Goal: Task Accomplishment & Management: Manage account settings

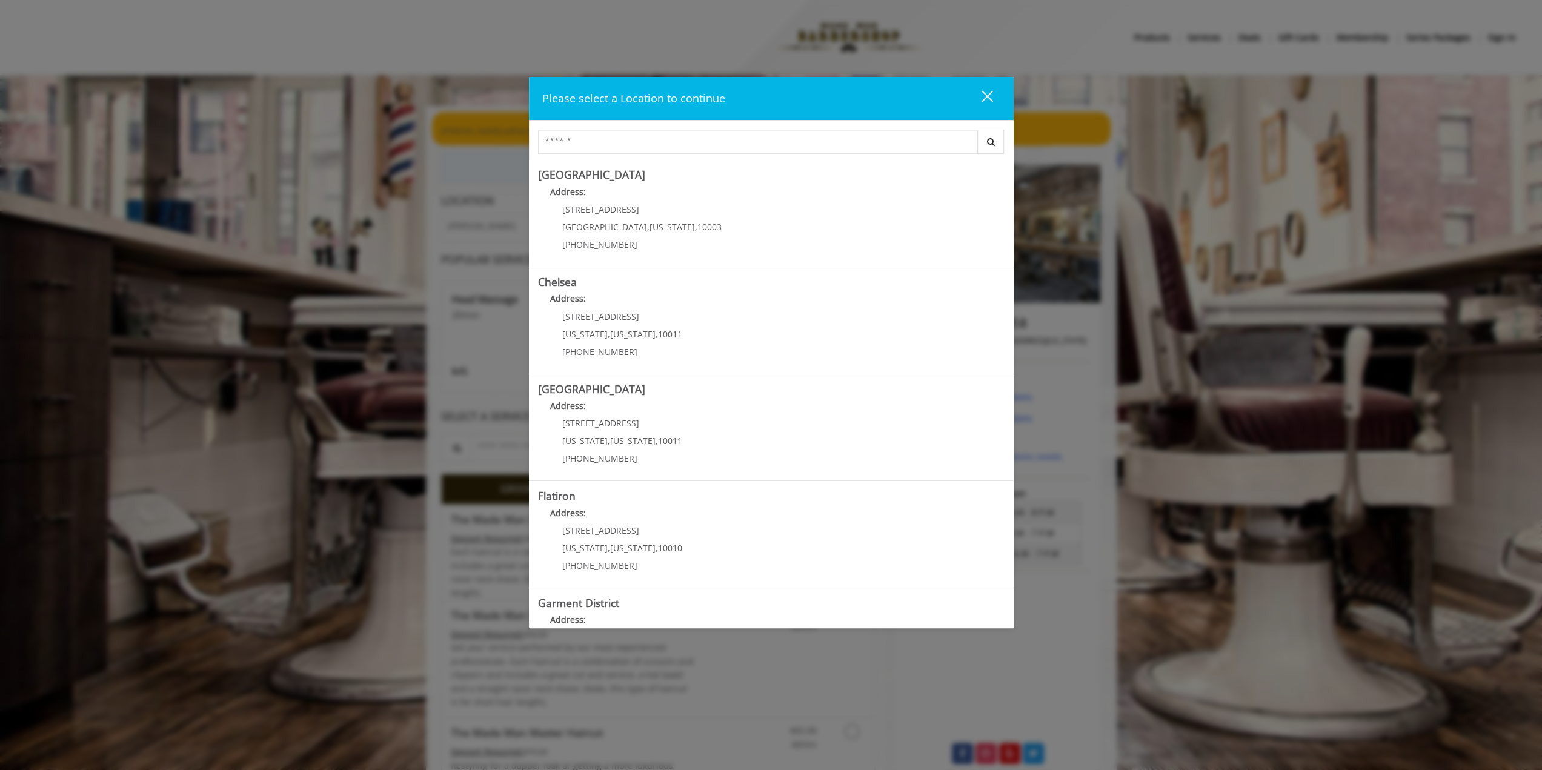
click at [992, 93] on button "close" at bounding box center [979, 98] width 41 height 25
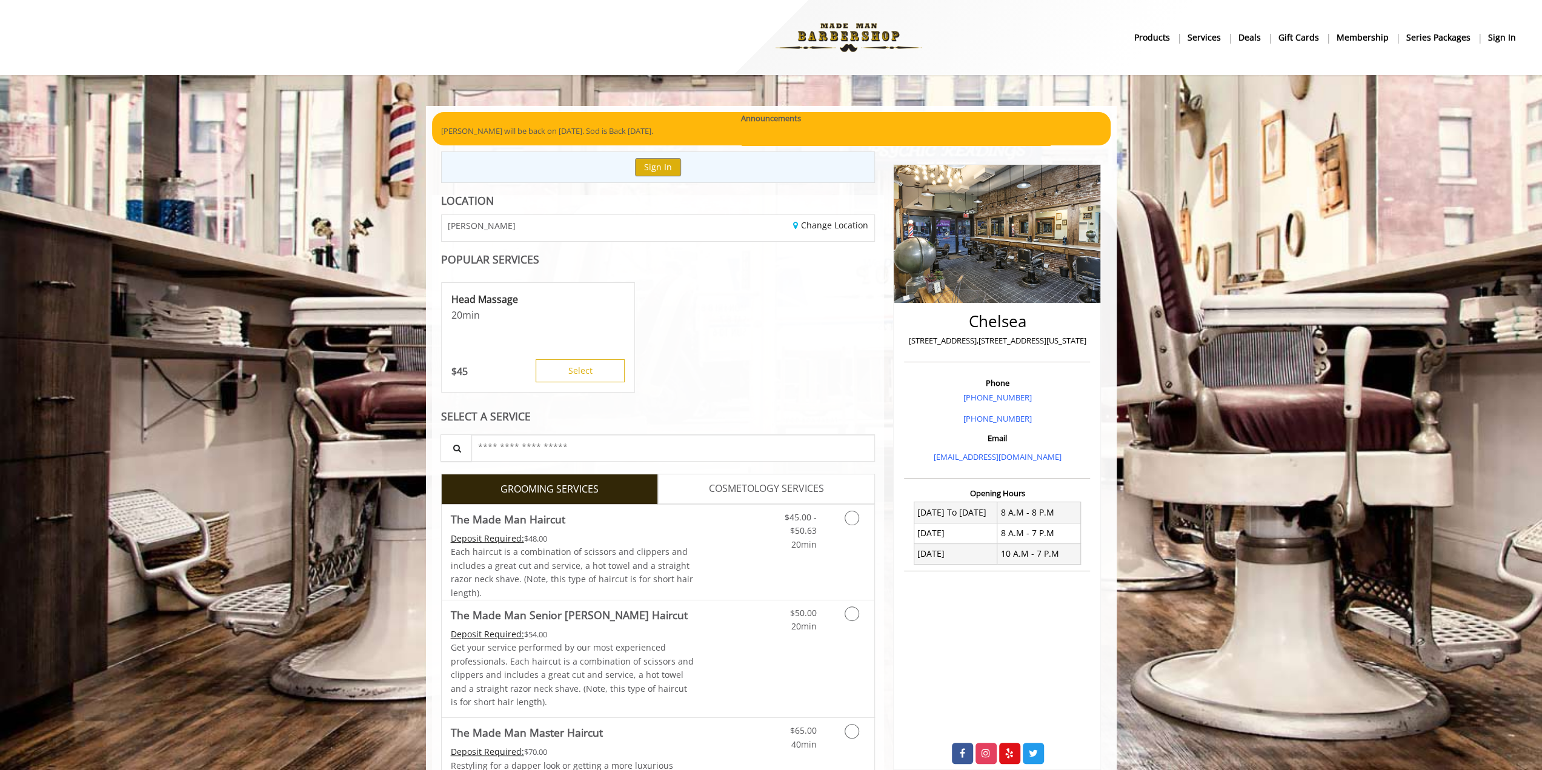
click at [1497, 38] on b "sign in" at bounding box center [1502, 37] width 28 height 13
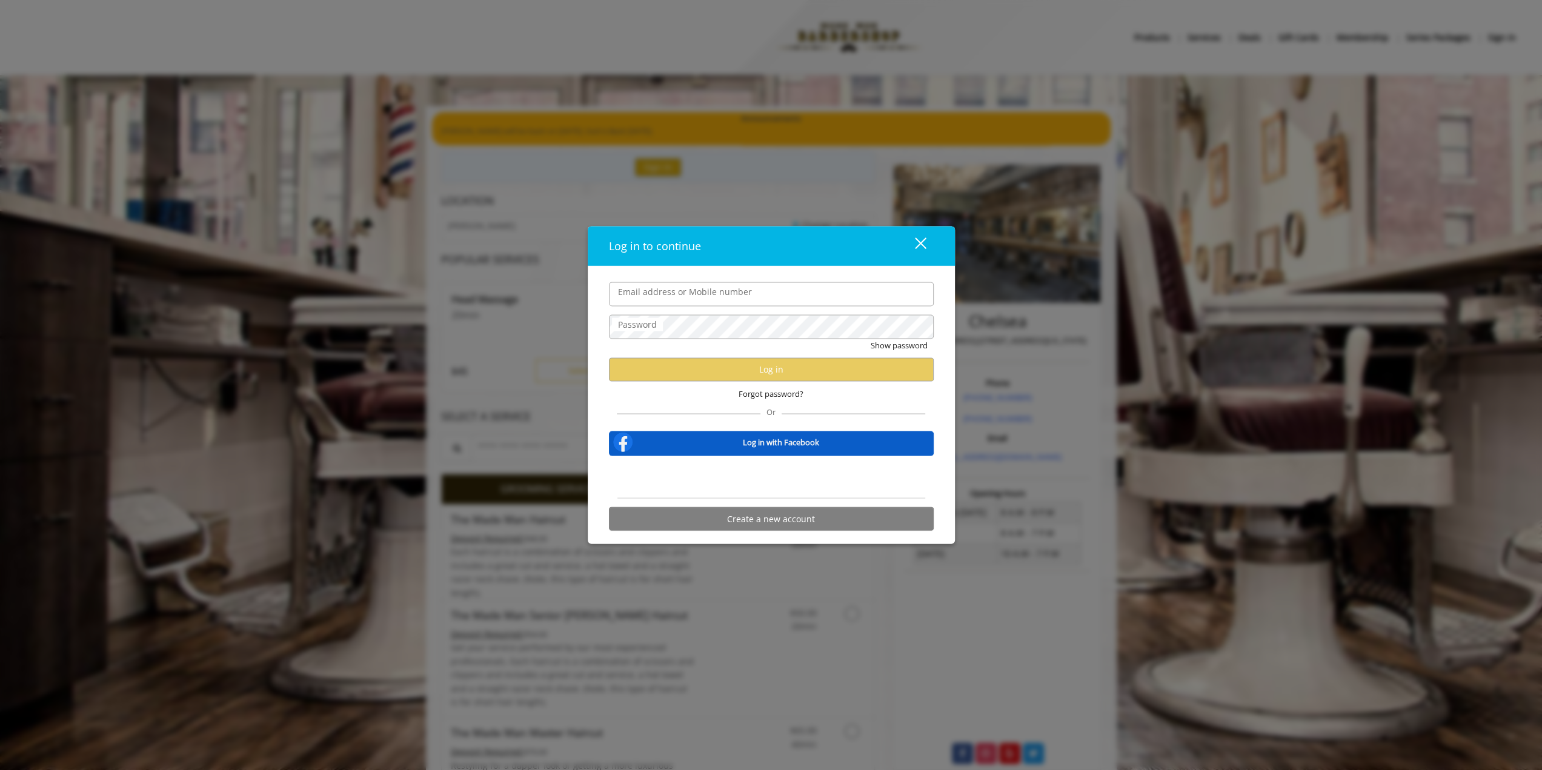
type input "**********"
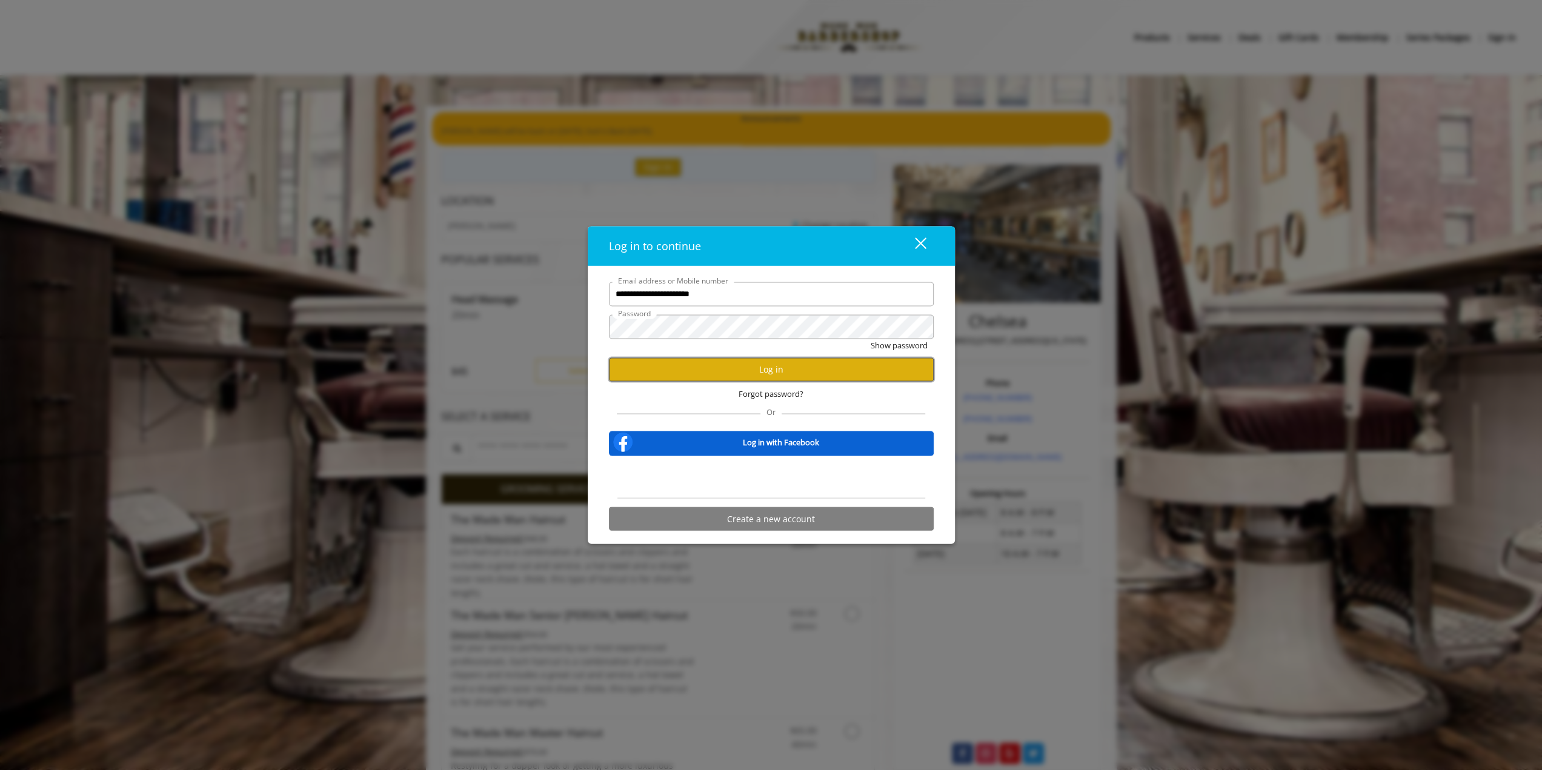
click at [727, 365] on button "Log in" at bounding box center [771, 370] width 325 height 24
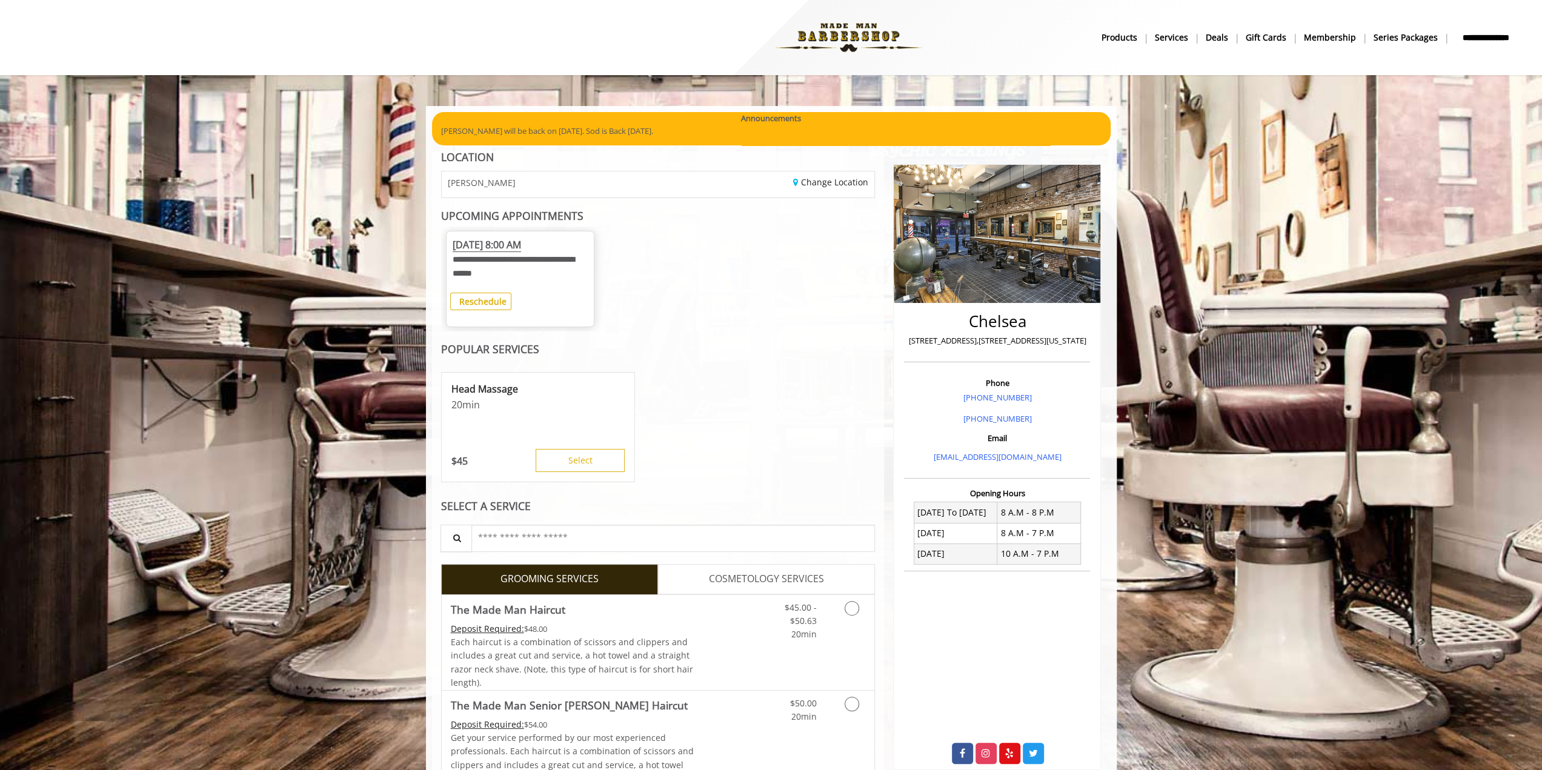
click at [519, 249] on span "[DATE] 8:00 AM" at bounding box center [487, 245] width 68 height 14
click at [487, 301] on b "Reschedule" at bounding box center [482, 302] width 47 height 12
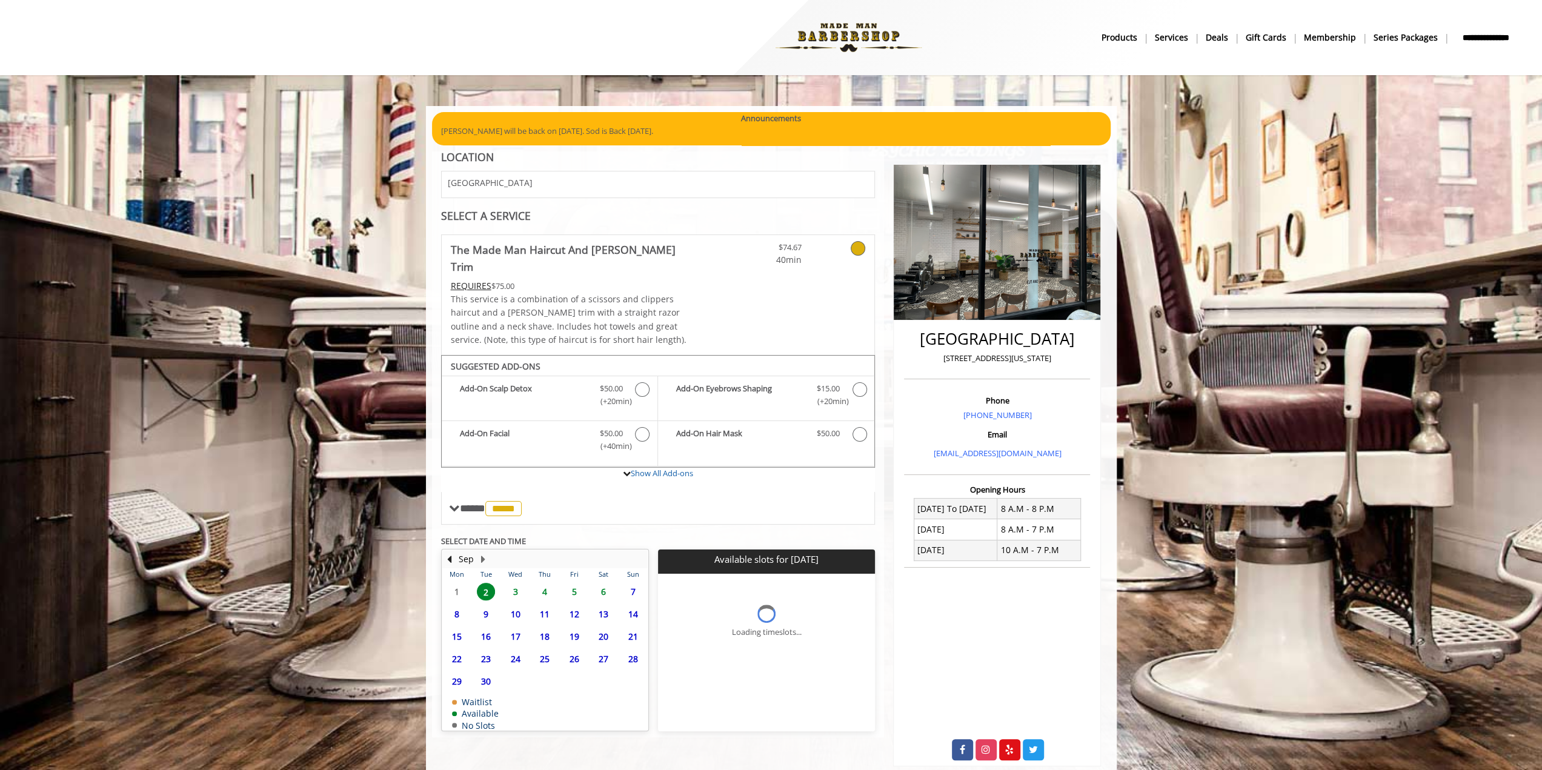
scroll to position [25, 0]
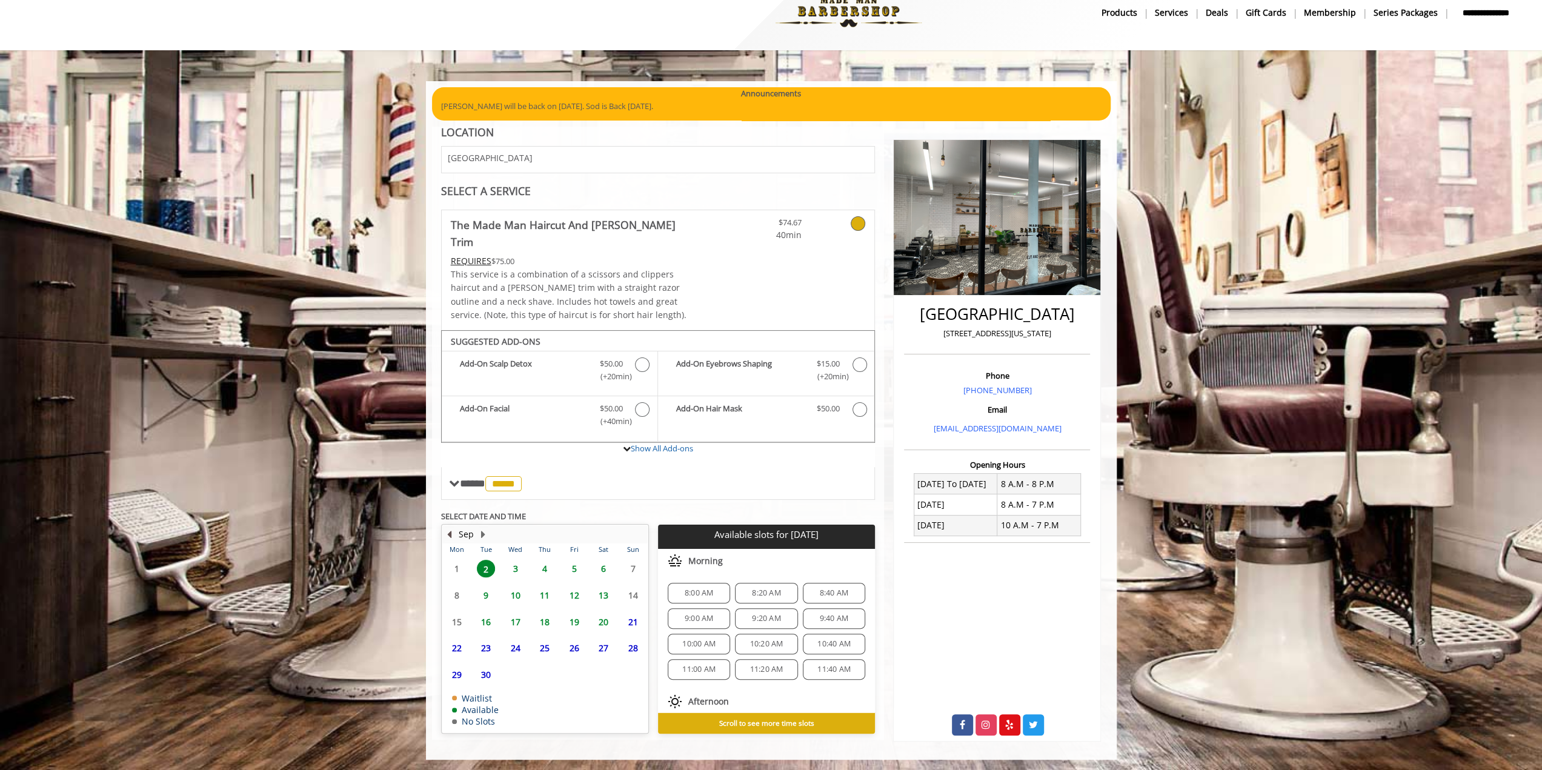
click at [450, 528] on button "Previous Month" at bounding box center [450, 534] width 10 height 13
click at [484, 613] on span "16" at bounding box center [486, 622] width 18 height 18
click at [688, 588] on span "8:00 AM" at bounding box center [699, 593] width 28 height 10
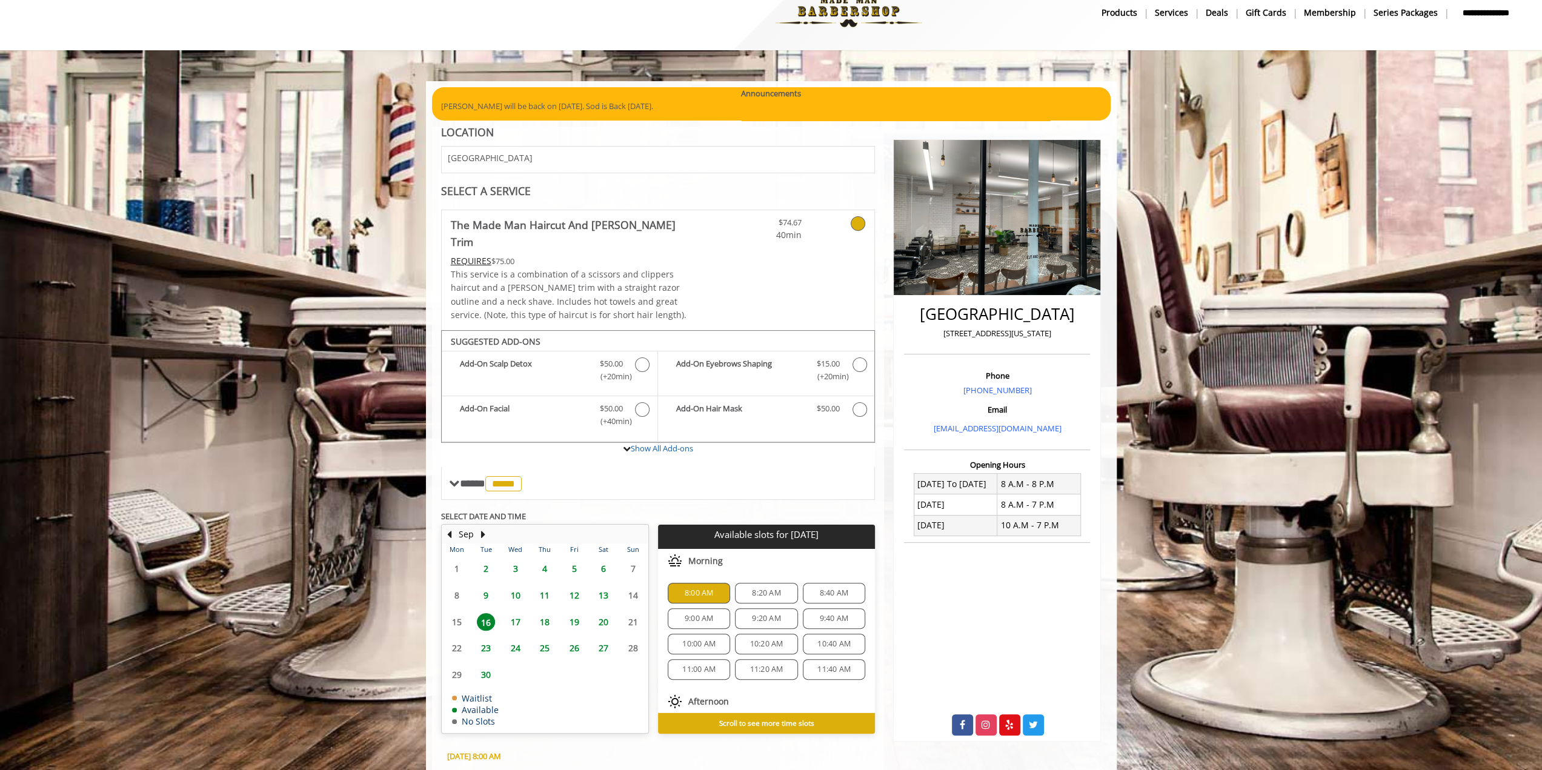
scroll to position [223, 0]
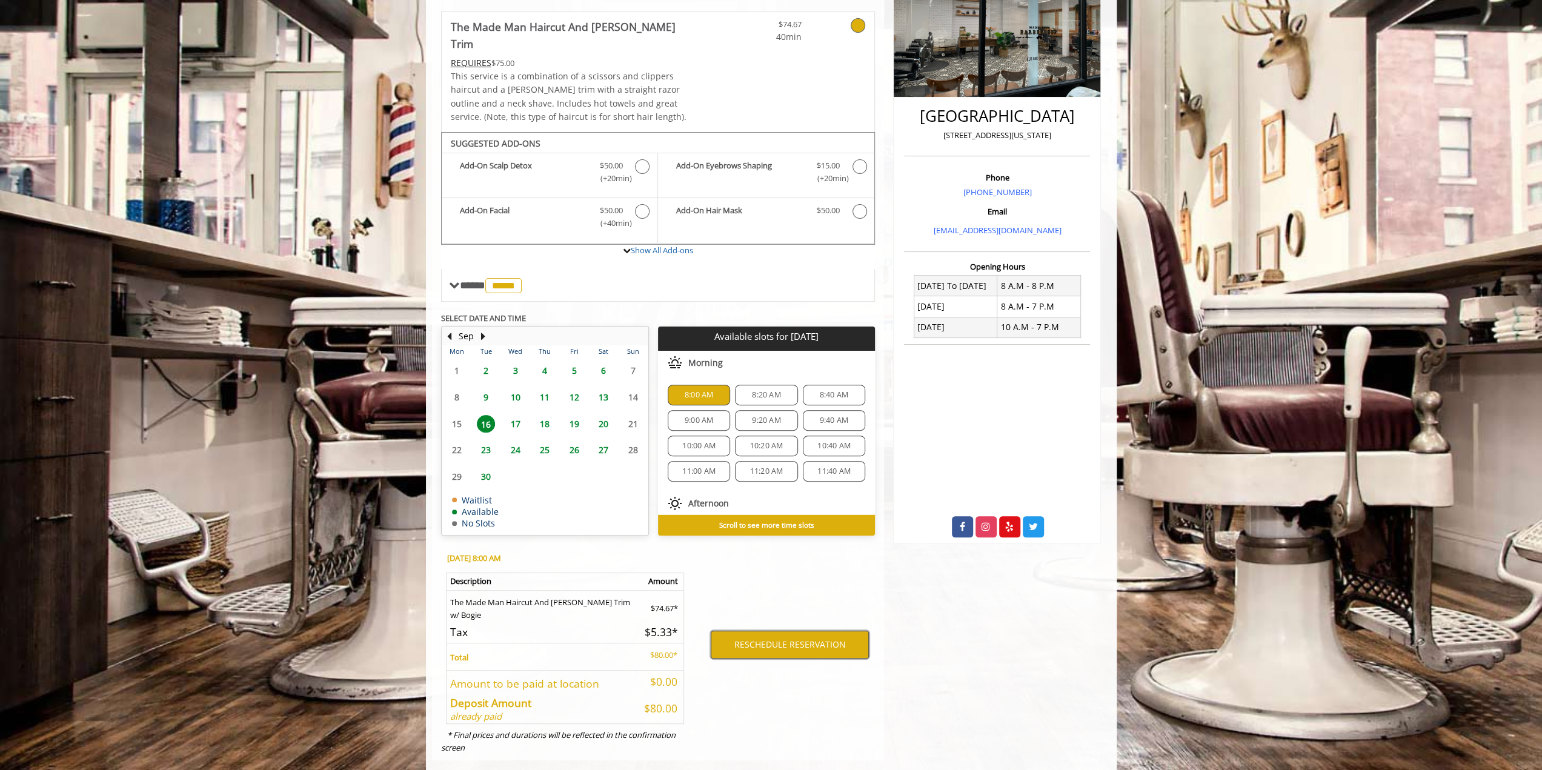
click at [769, 631] on button "RESCHEDULE RESERVATION" at bounding box center [790, 645] width 158 height 28
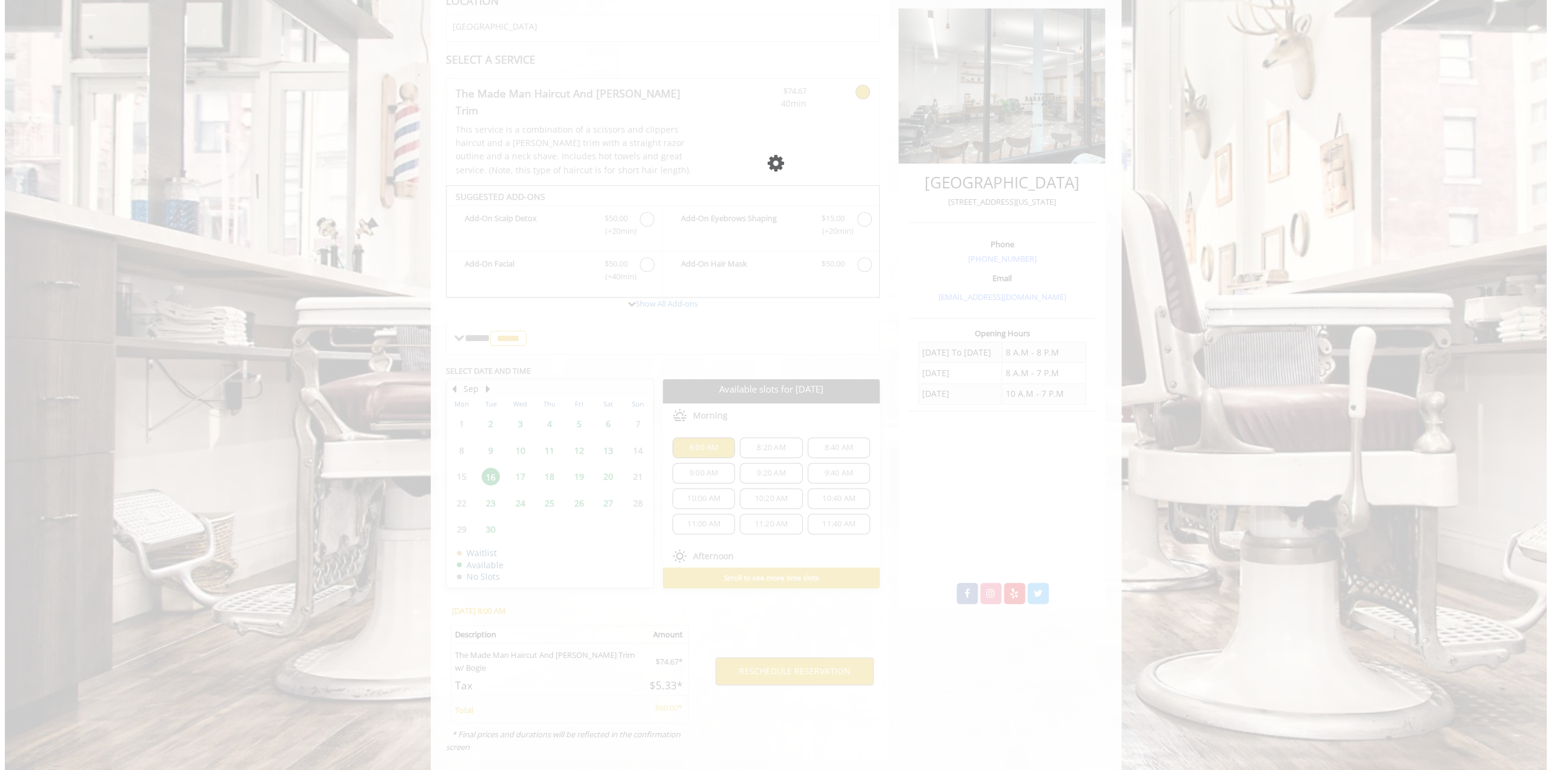
scroll to position [0, 0]
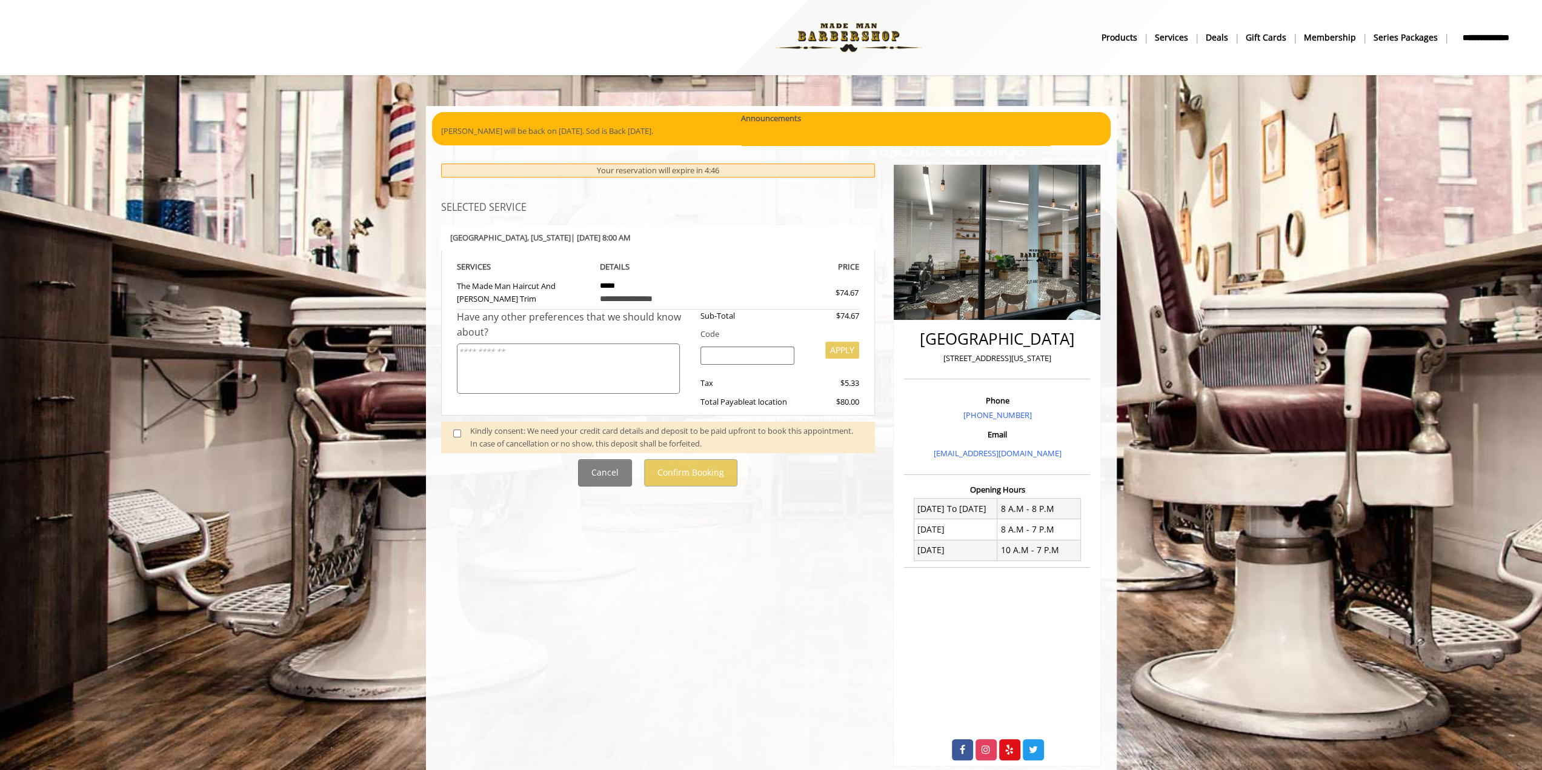
click at [461, 434] on span at bounding box center [462, 437] width 36 height 25
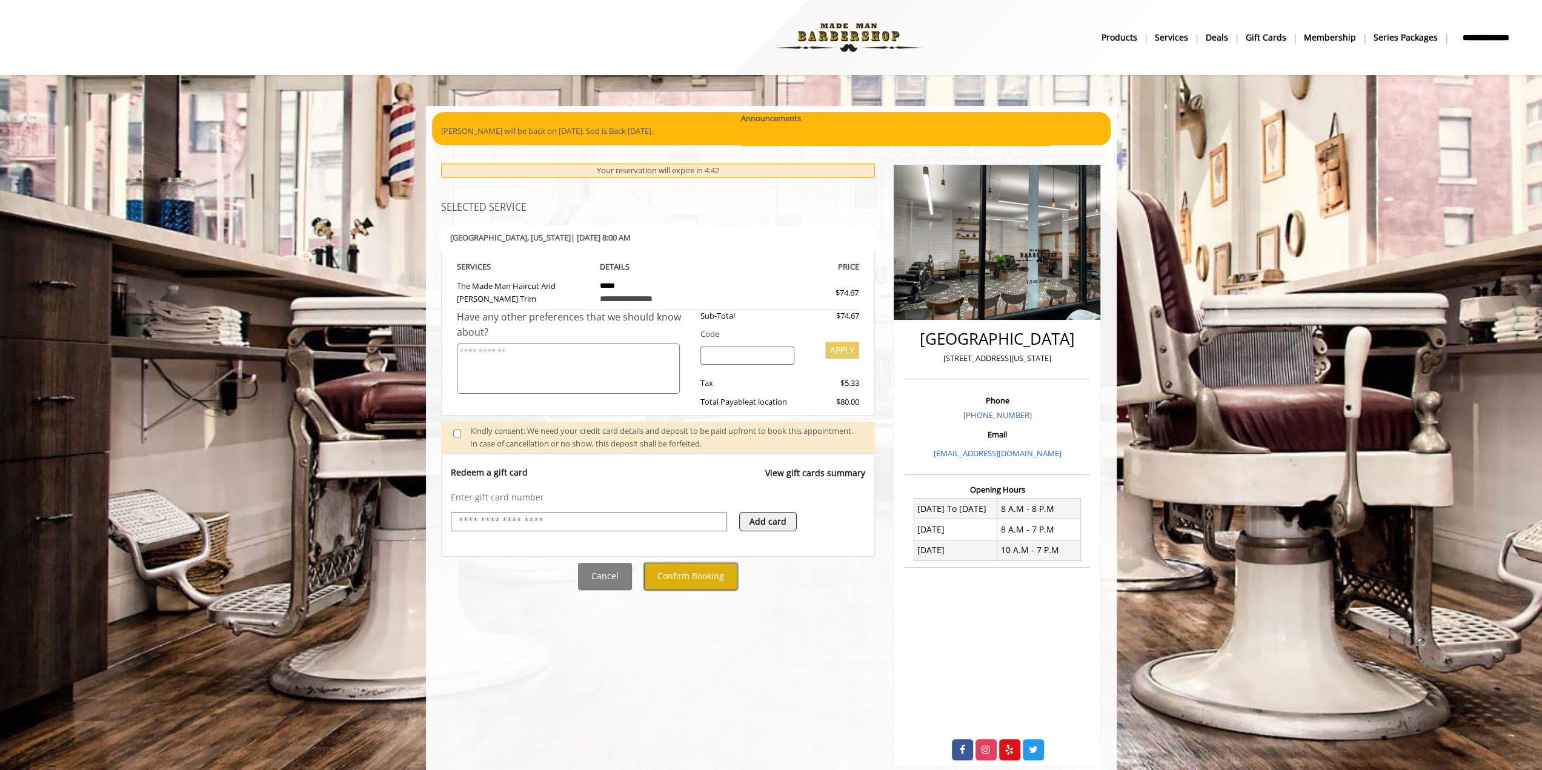
click at [718, 575] on button "Confirm Booking" at bounding box center [690, 576] width 93 height 27
